Goal: Entertainment & Leisure: Consume media (video, audio)

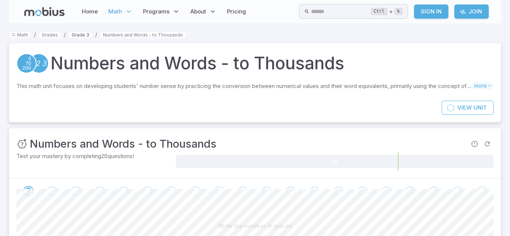
click at [80, 37] on link "Grade 3" at bounding box center [81, 35] width 24 height 6
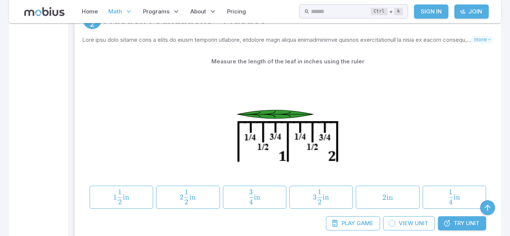
scroll to position [793, 0]
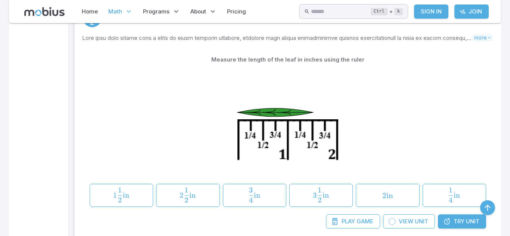
click at [206, 117] on div at bounding box center [288, 124] width 396 height 114
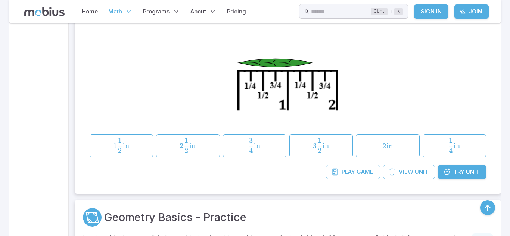
scroll to position [842, 0]
click at [374, 170] on link "Play Game" at bounding box center [353, 172] width 54 height 14
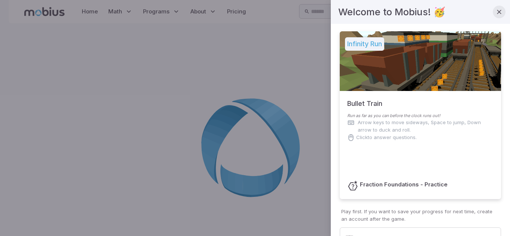
click at [497, 17] on button "button" at bounding box center [499, 12] width 13 height 13
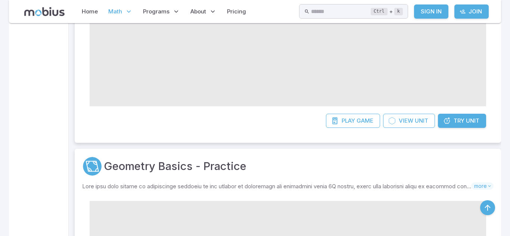
scroll to position [1053, 0]
